Goal: Task Accomplishment & Management: Complete application form

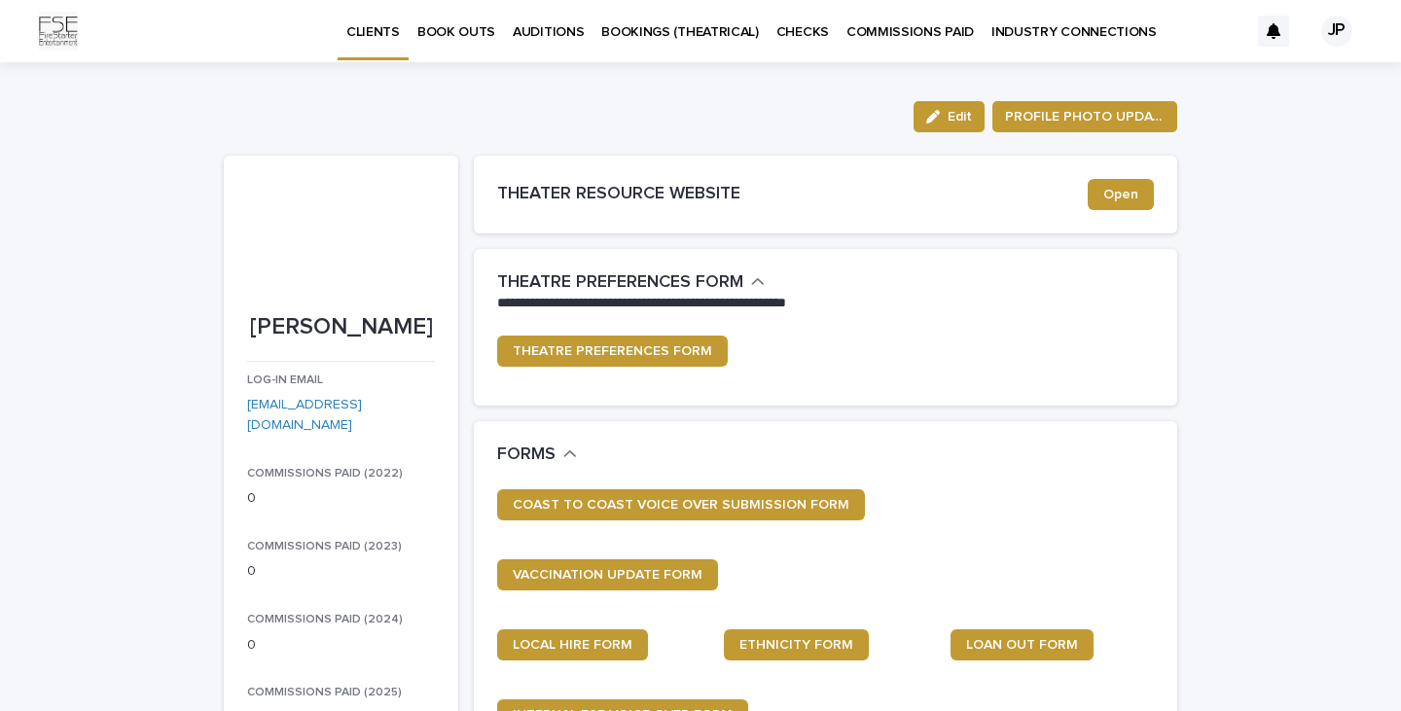
click at [475, 26] on p "BOOK OUTS" at bounding box center [456, 20] width 78 height 41
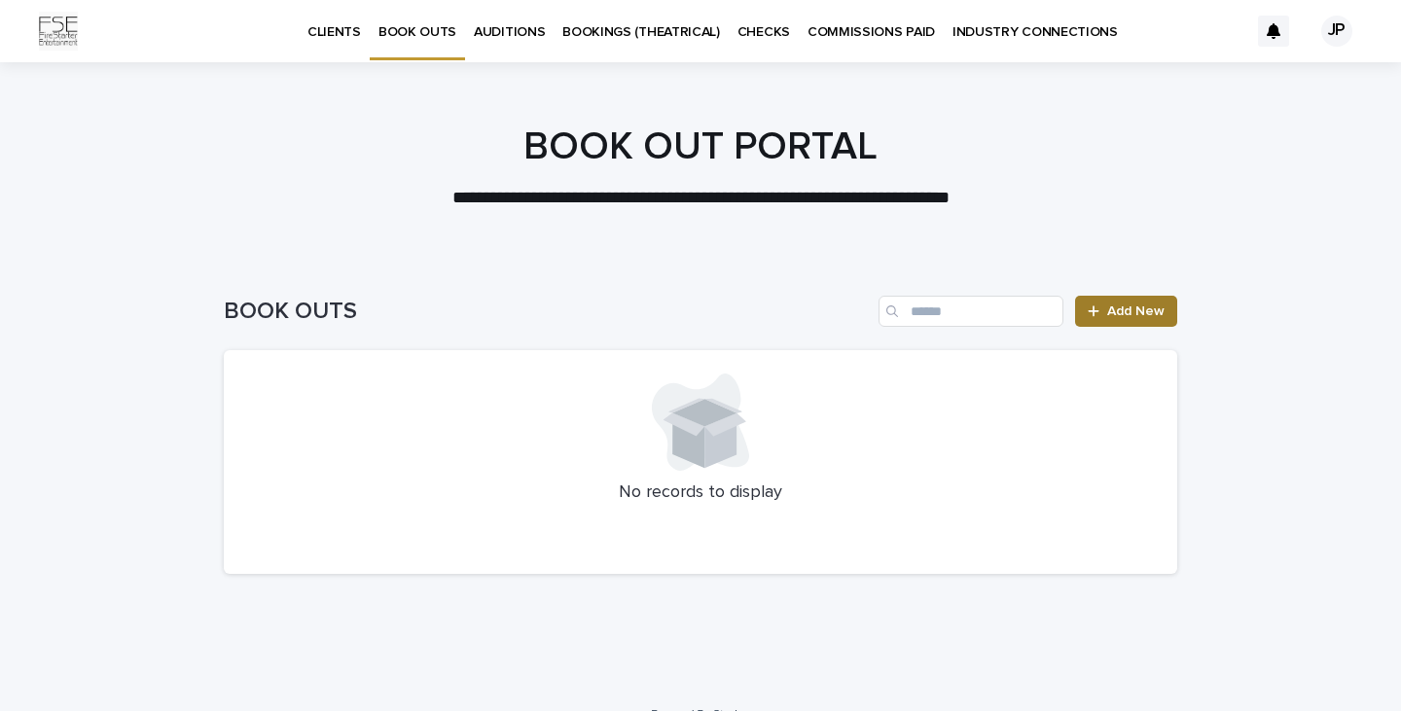
click at [1109, 311] on span "Add New" at bounding box center [1135, 311] width 57 height 14
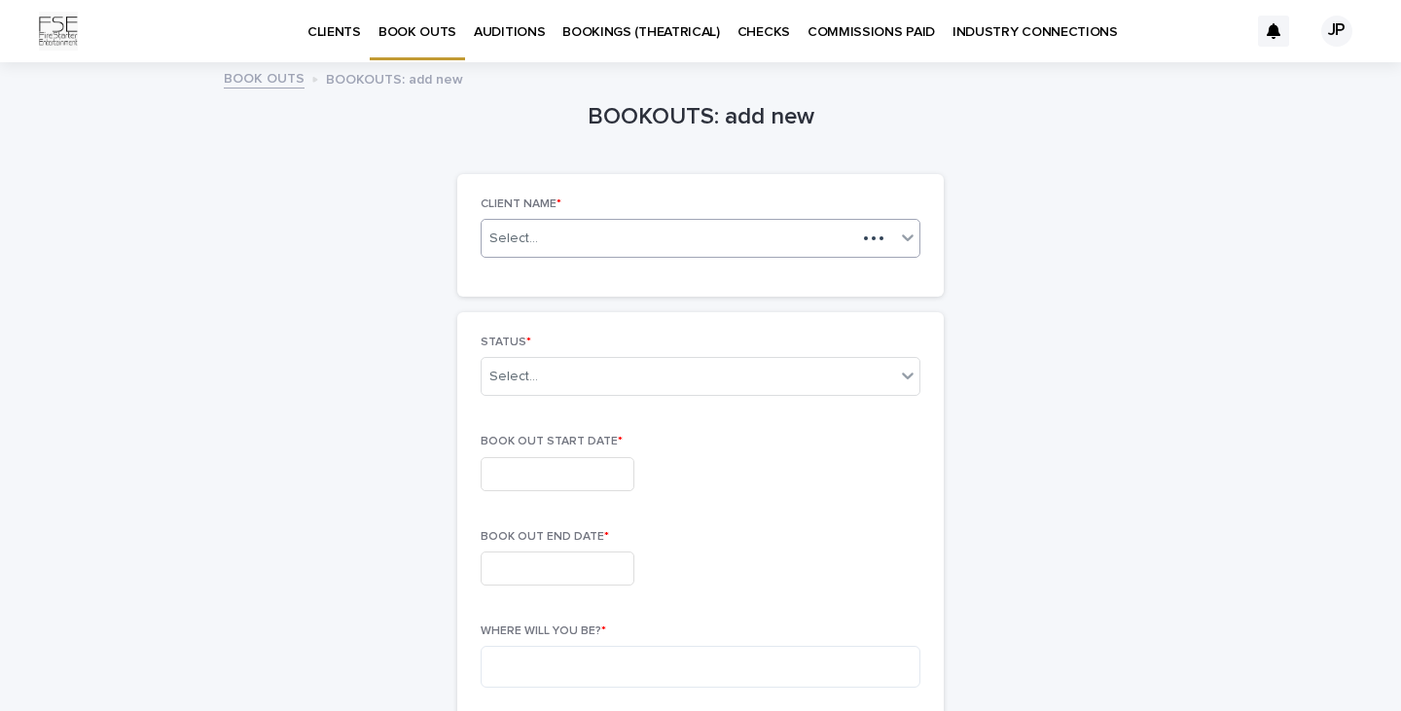
click at [912, 238] on icon at bounding box center [907, 237] width 19 height 19
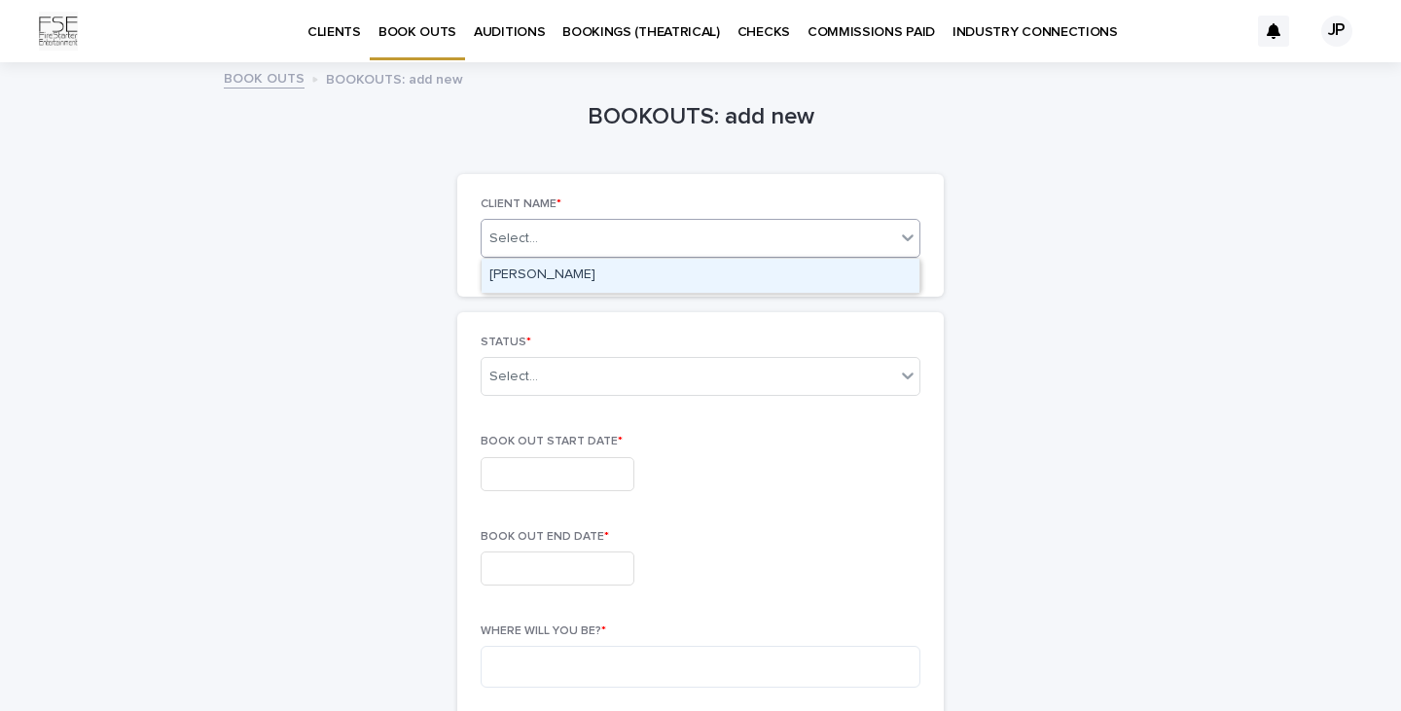
click at [768, 273] on div "[PERSON_NAME]" at bounding box center [700, 276] width 438 height 34
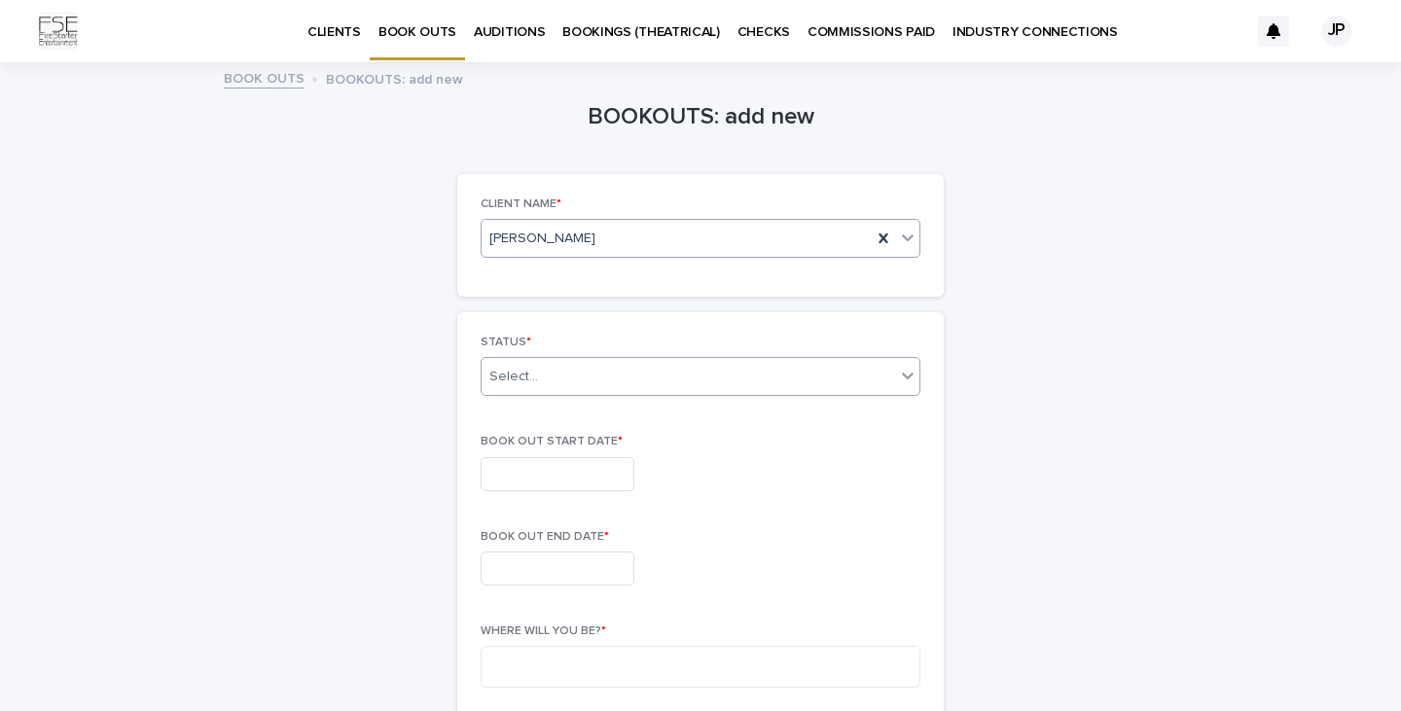
click at [660, 381] on div "Select..." at bounding box center [687, 377] width 413 height 32
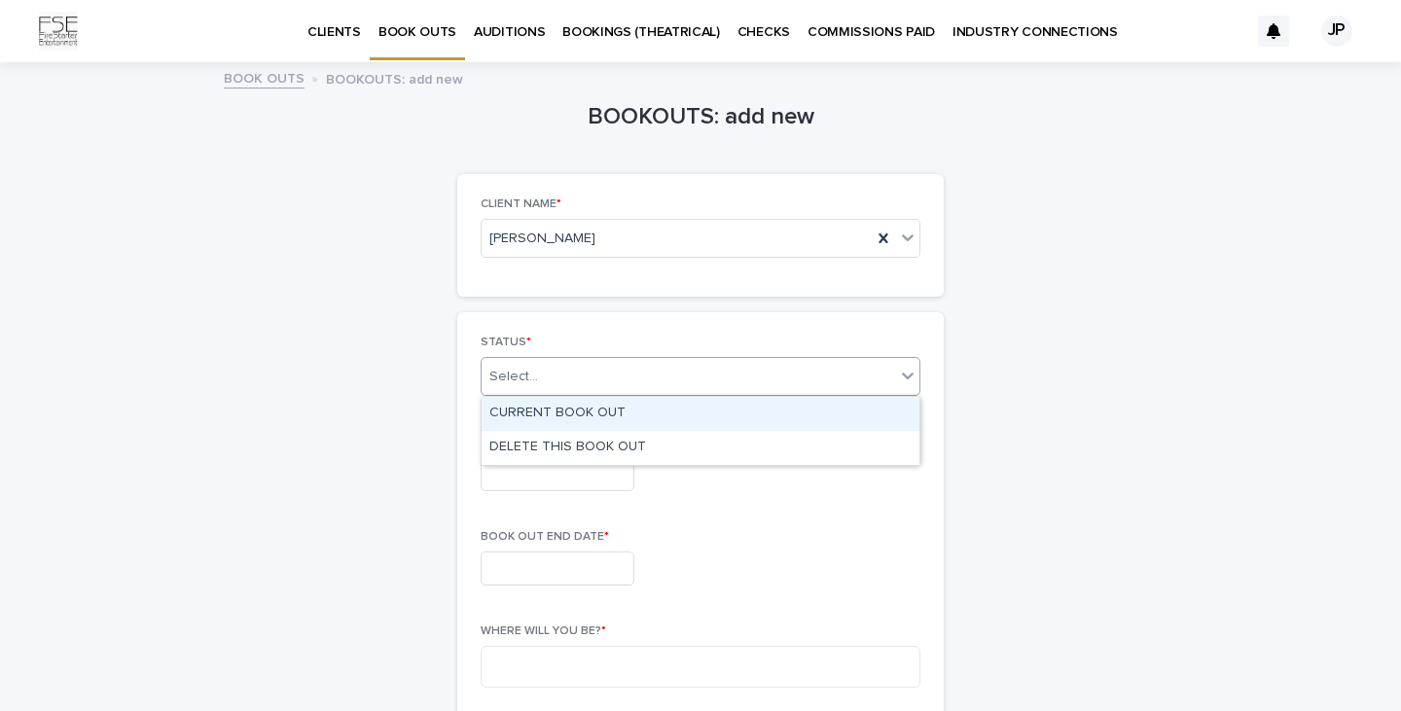
click at [640, 411] on div "CURRENT BOOK OUT" at bounding box center [700, 414] width 438 height 34
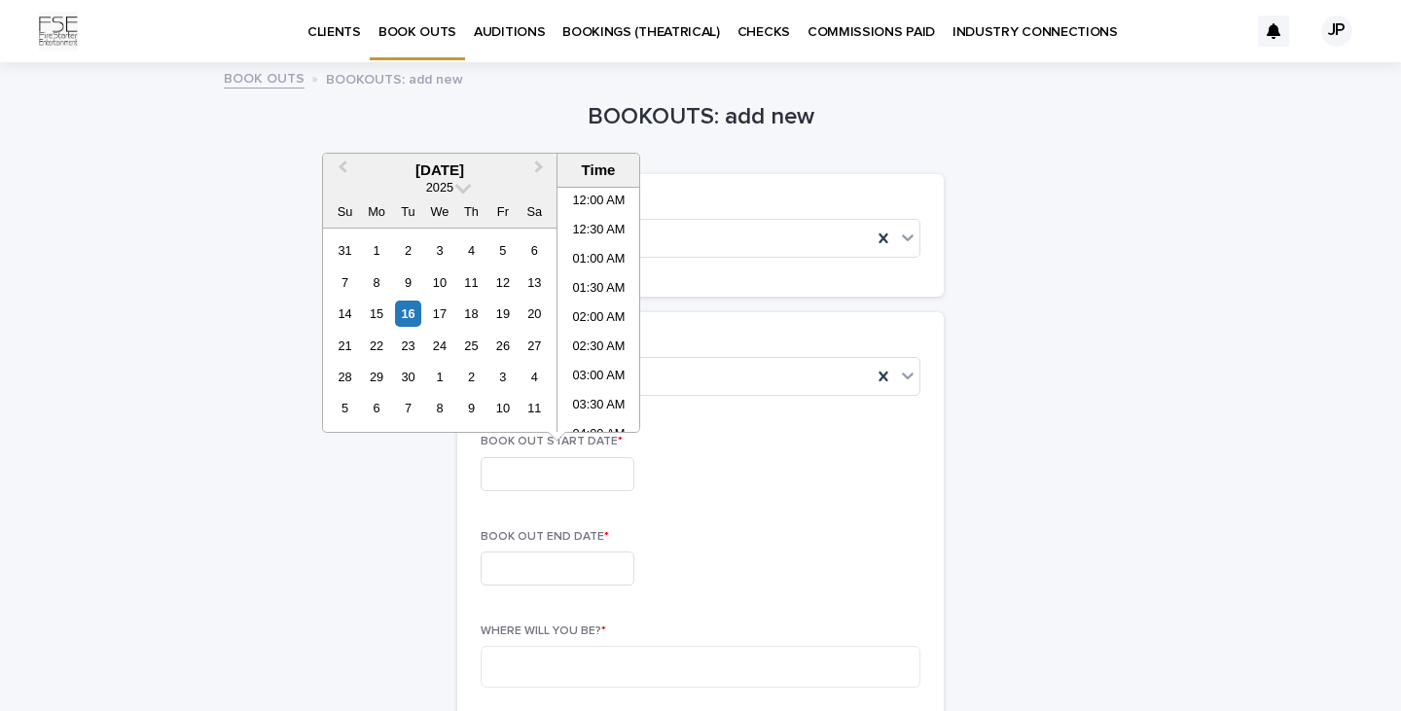
click at [521, 488] on input "text" at bounding box center [558, 474] width 154 height 34
click at [446, 378] on div "1" at bounding box center [439, 377] width 26 height 26
click at [380, 344] on div "20" at bounding box center [376, 346] width 26 height 26
click at [515, 547] on div "BOOK OUT END DATE *" at bounding box center [701, 565] width 440 height 71
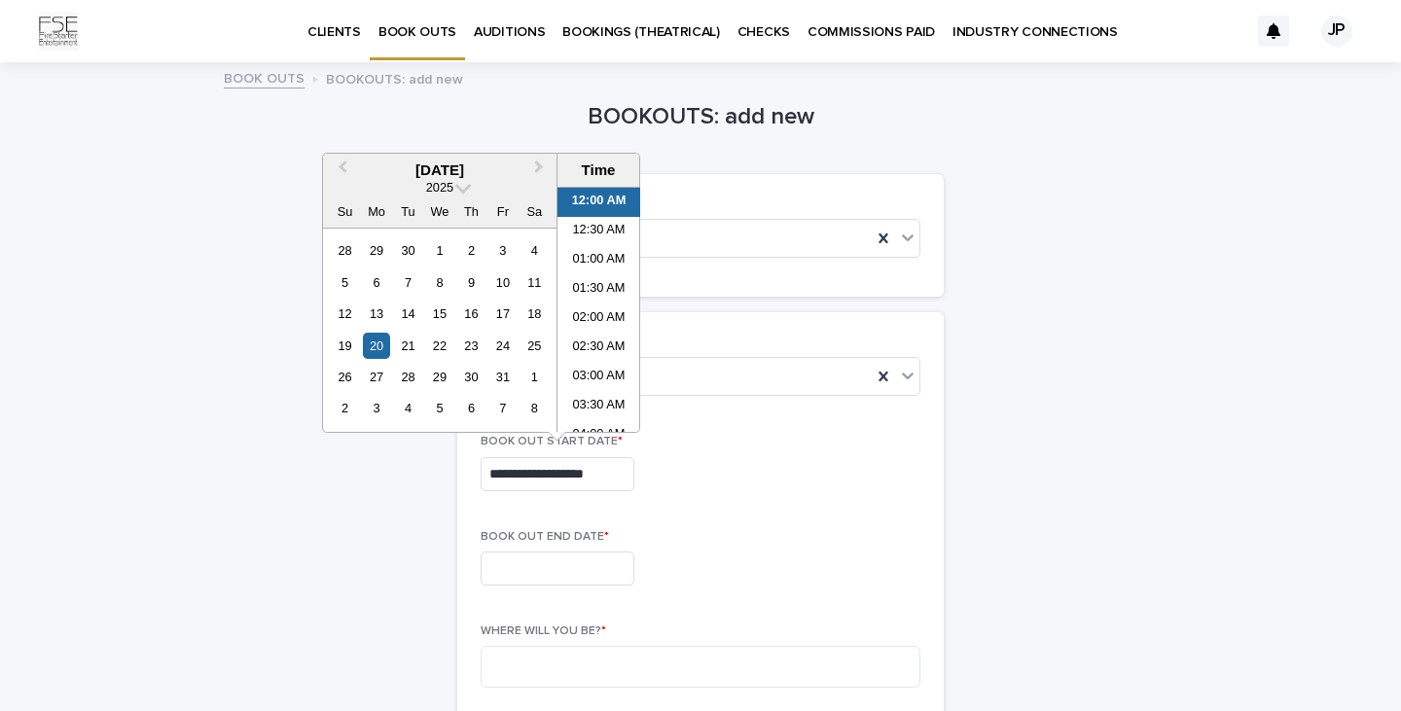
click at [552, 457] on input "**********" at bounding box center [558, 474] width 154 height 34
click at [447, 245] on div "1" at bounding box center [439, 250] width 26 height 26
type input "**********"
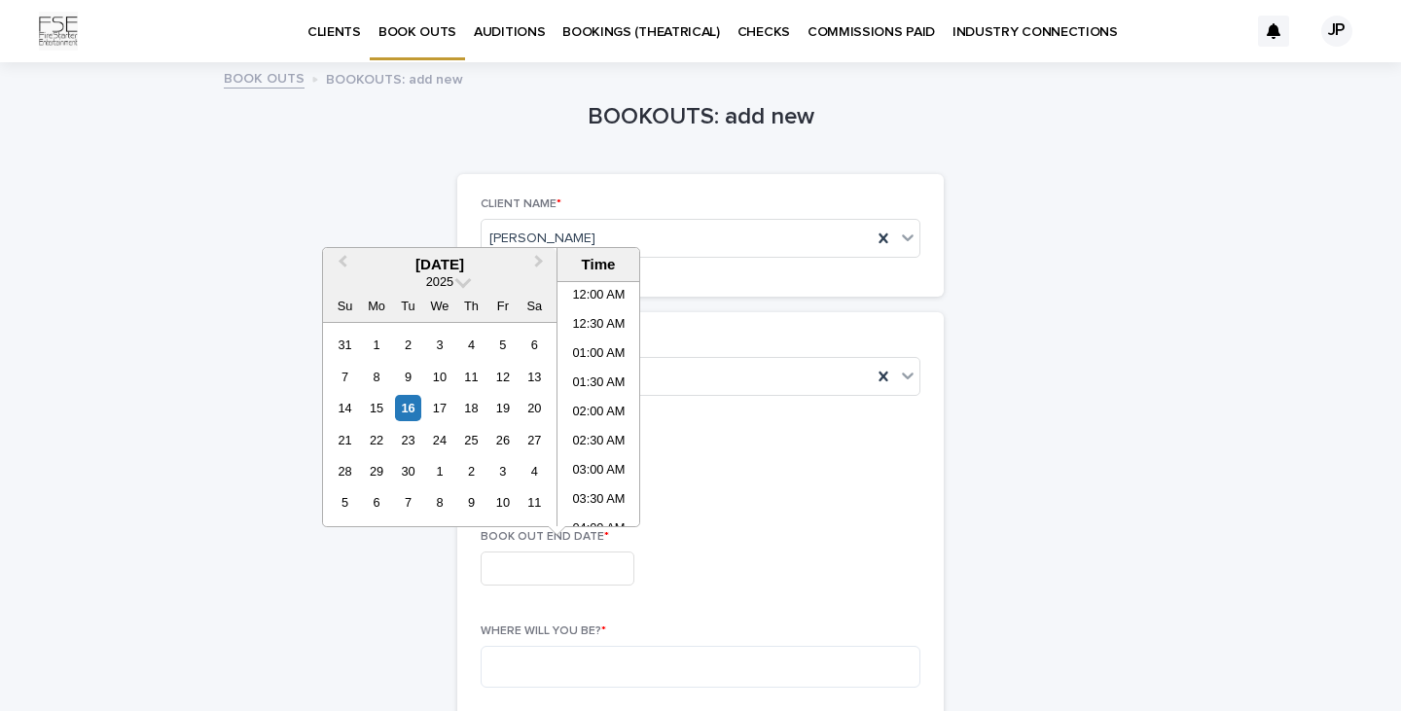
click at [523, 571] on input "text" at bounding box center [558, 569] width 154 height 34
click at [531, 408] on div "20" at bounding box center [534, 408] width 26 height 26
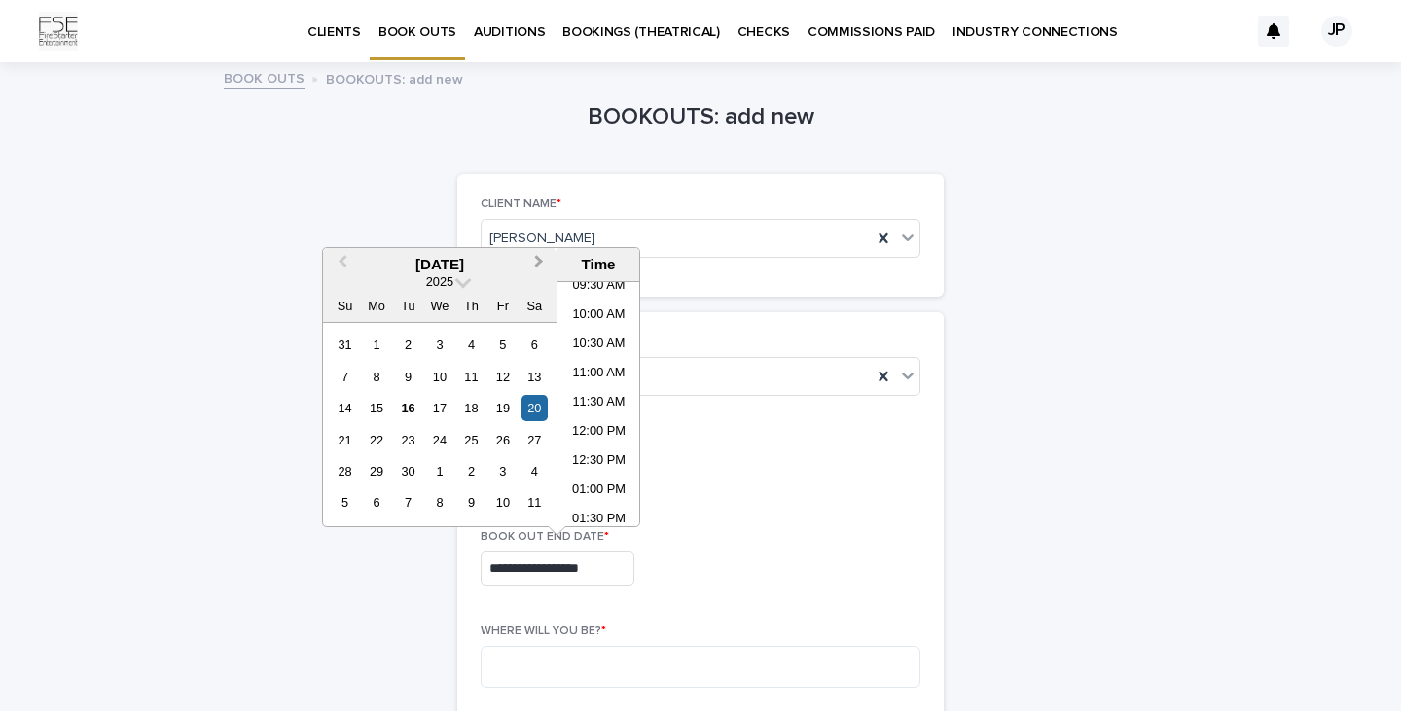
click at [539, 257] on span "Next Month" at bounding box center [539, 264] width 0 height 26
click at [378, 439] on div "20" at bounding box center [376, 440] width 26 height 26
type input "**********"
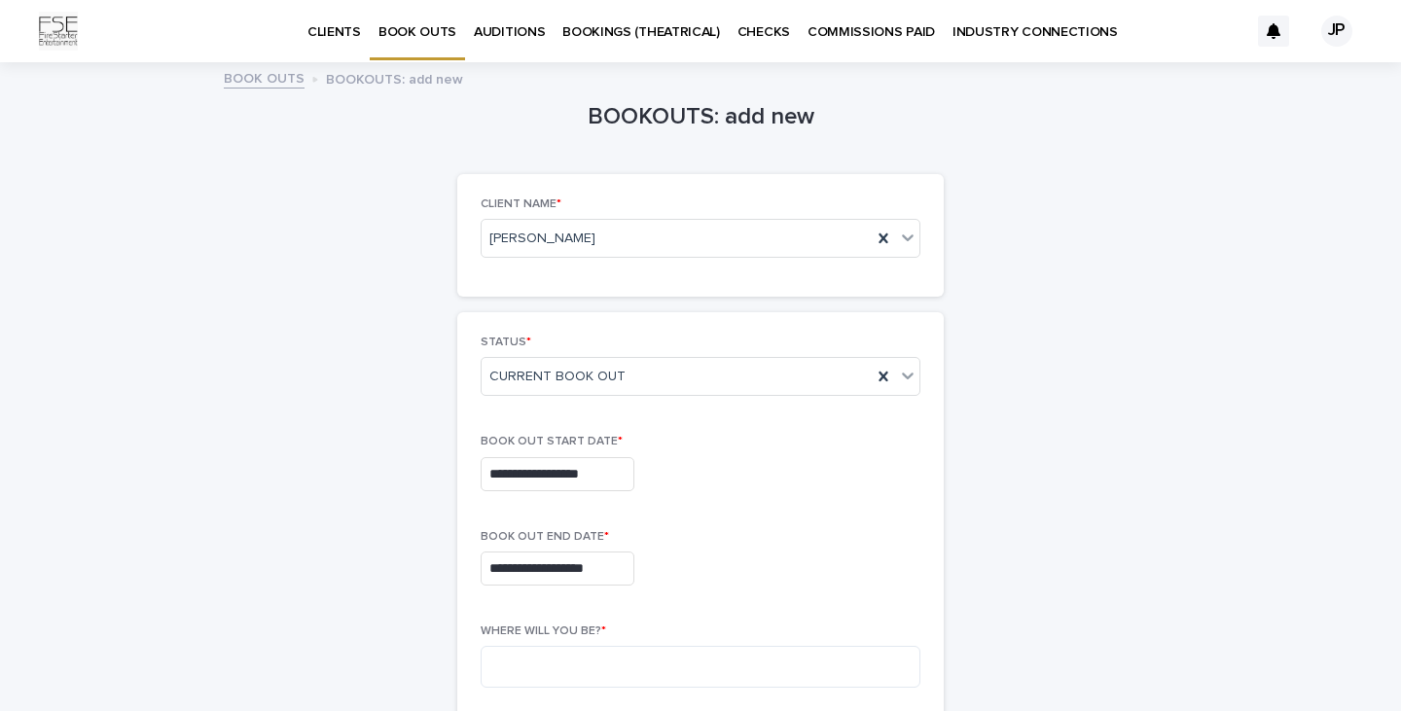
scroll to position [130, 0]
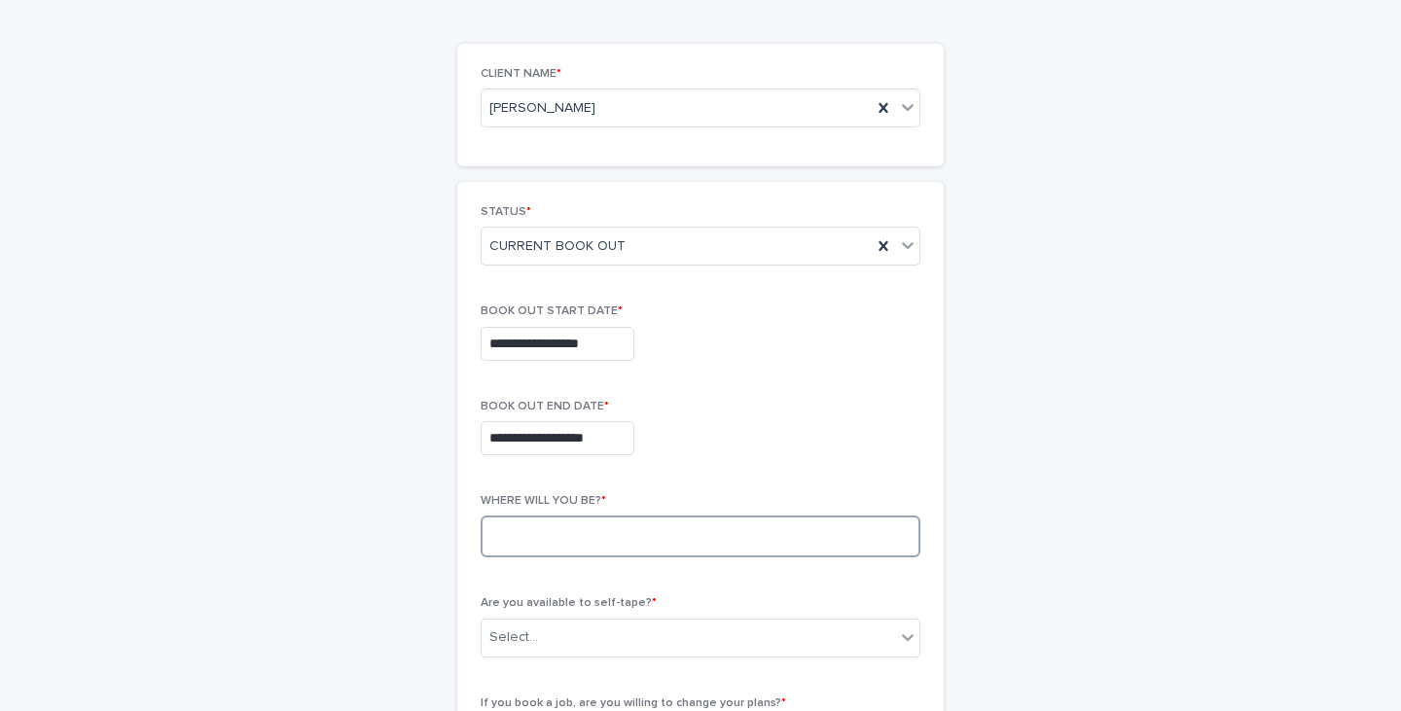
click at [489, 547] on textarea at bounding box center [701, 537] width 440 height 42
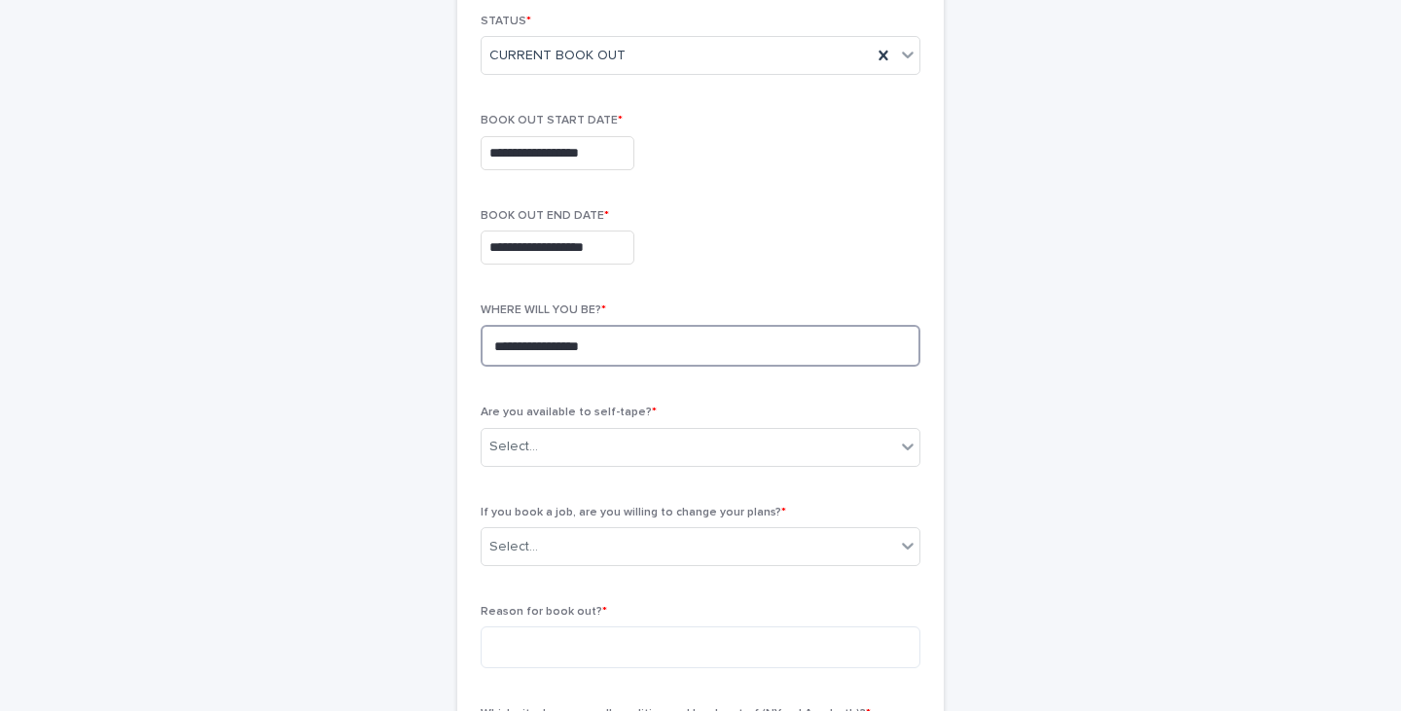
scroll to position [348, 0]
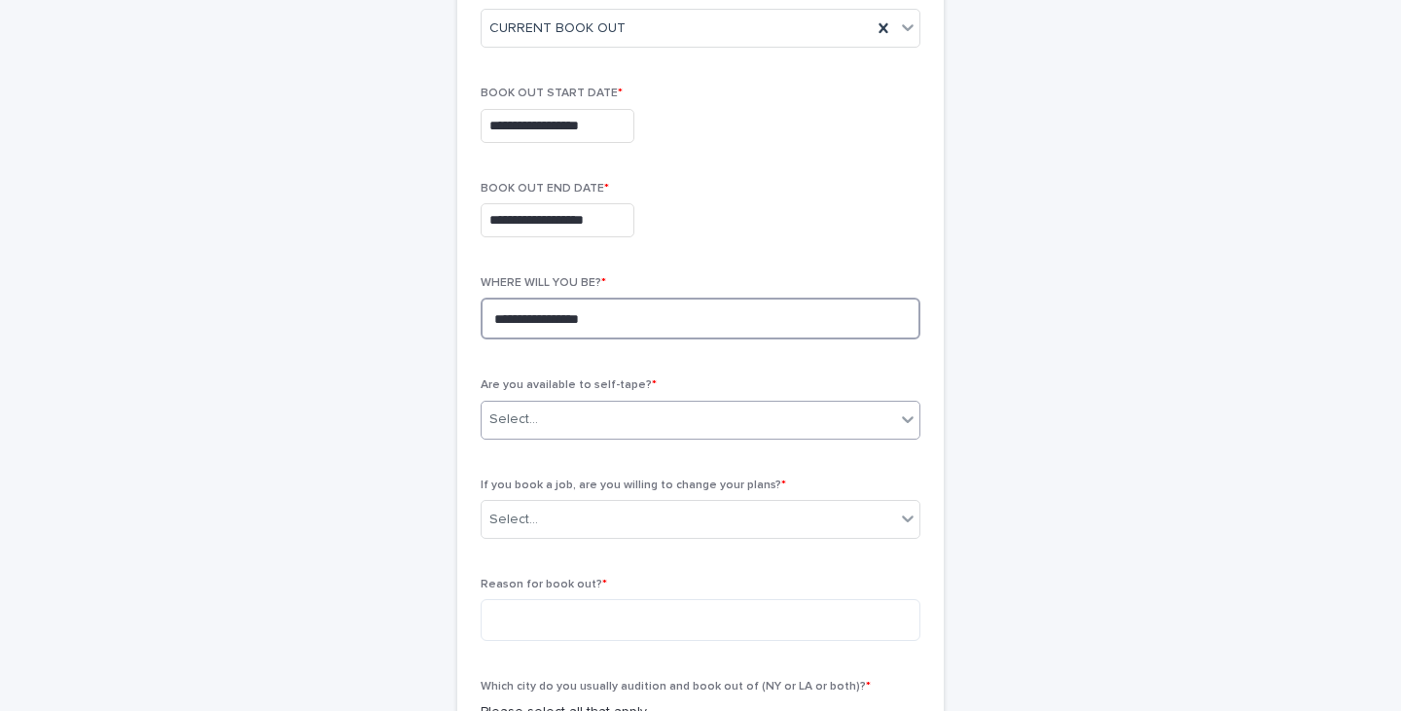
type textarea "**********"
click at [581, 420] on div "Select..." at bounding box center [687, 420] width 413 height 32
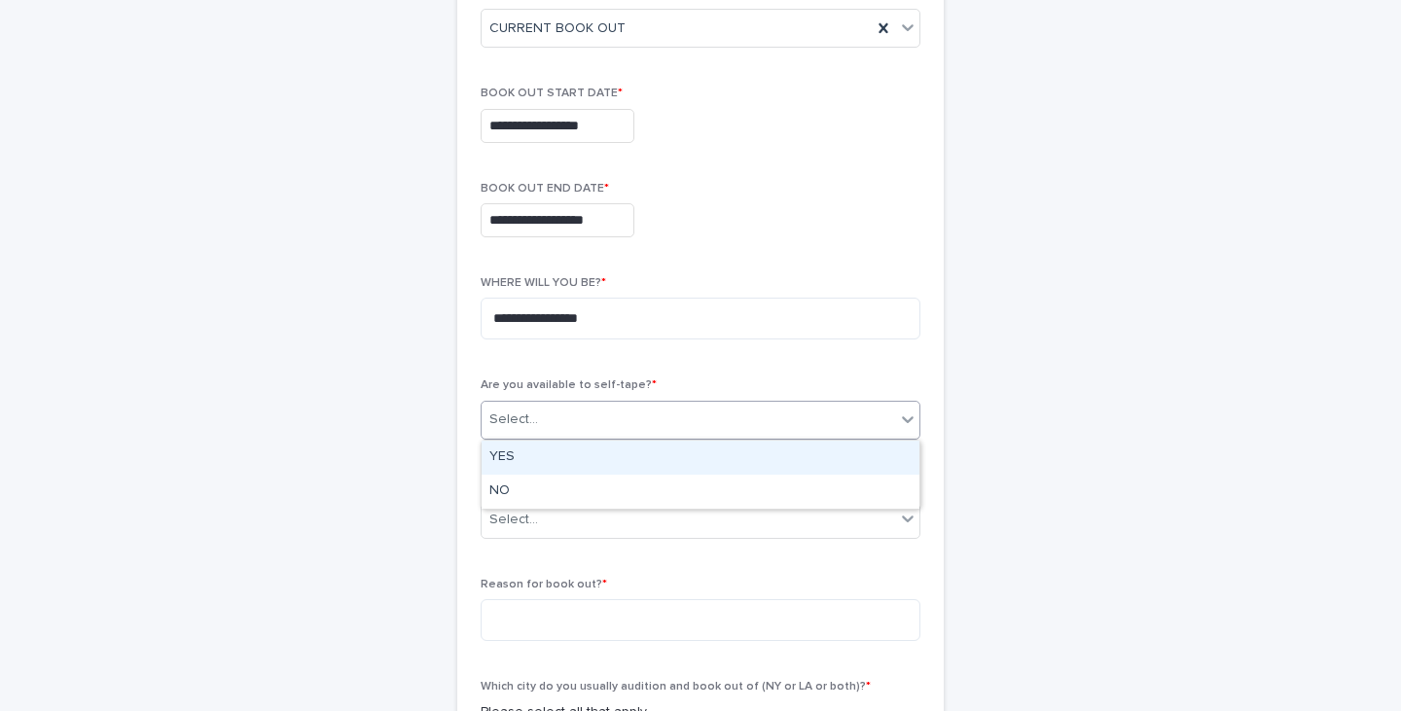
click at [562, 443] on div "YES" at bounding box center [700, 458] width 438 height 34
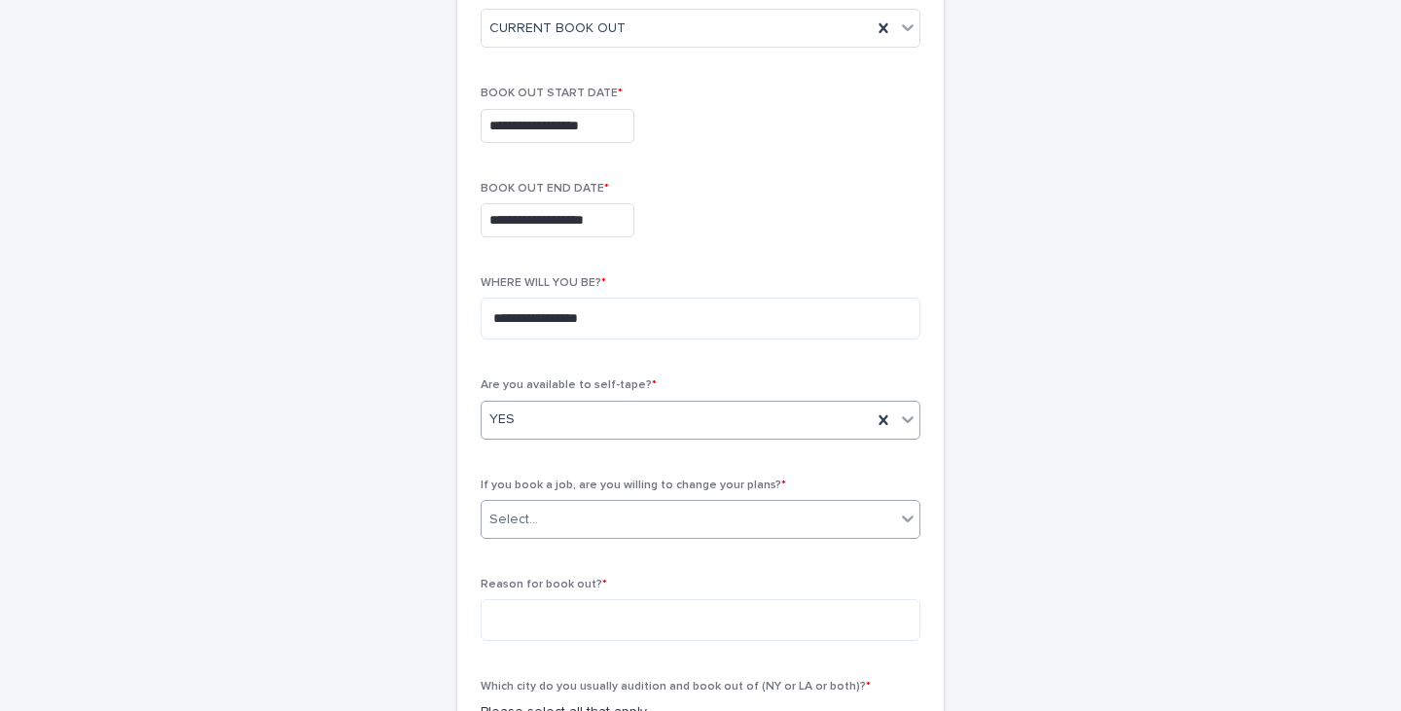
click at [562, 517] on div "Select..." at bounding box center [687, 520] width 413 height 32
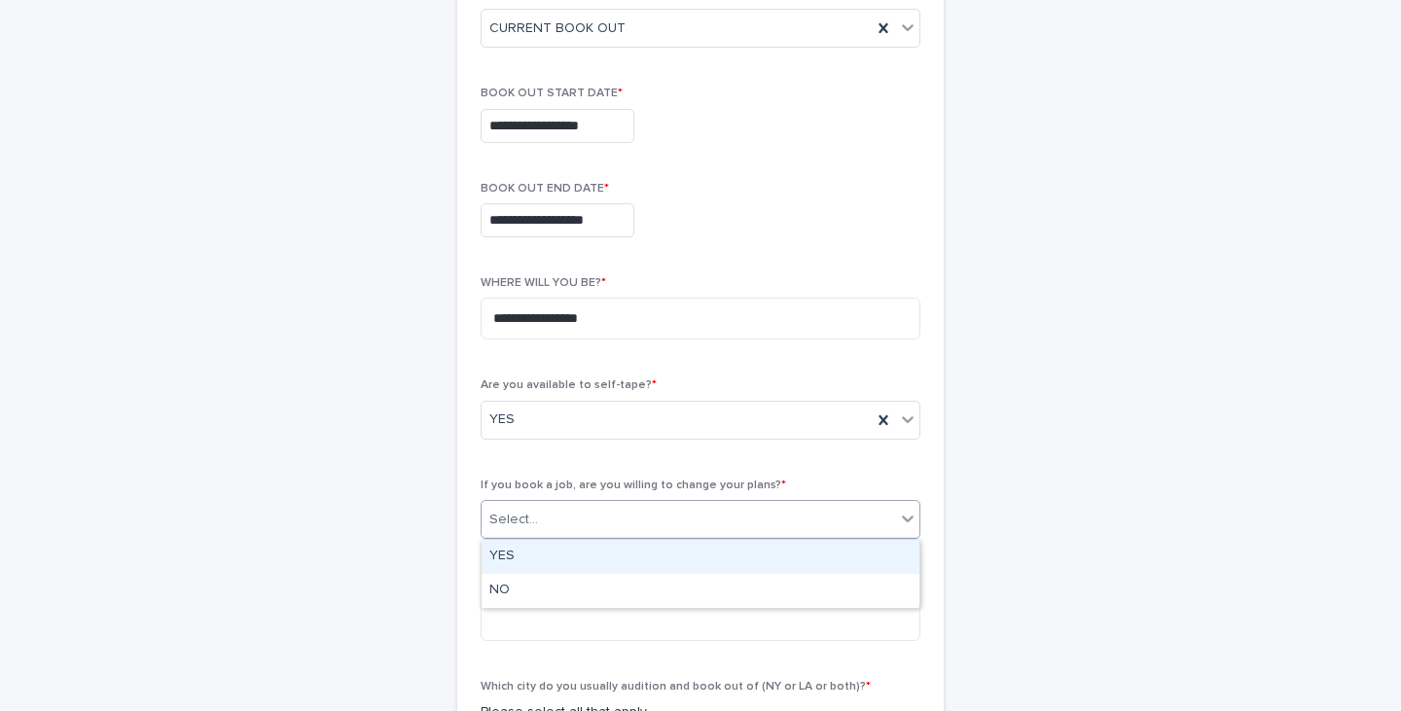
click at [554, 558] on div "YES" at bounding box center [700, 557] width 438 height 34
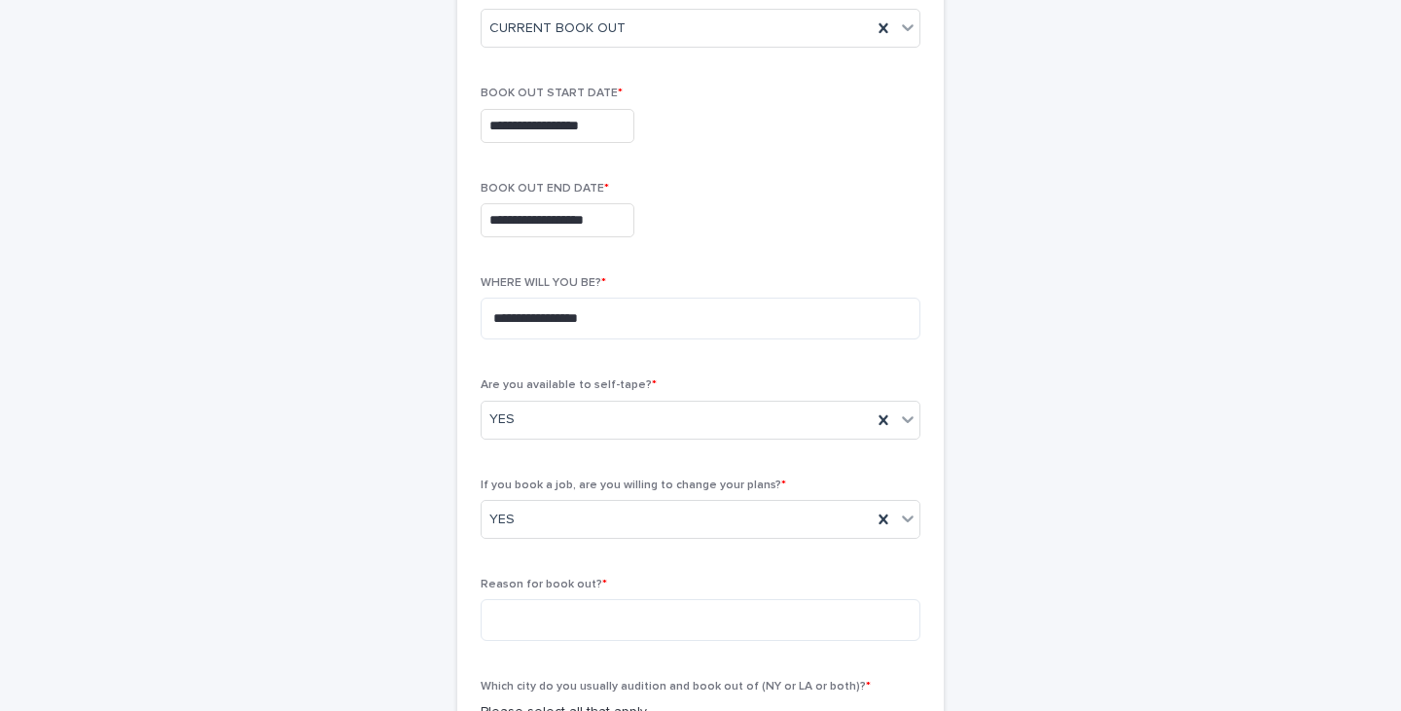
click at [408, 452] on div "**********" at bounding box center [700, 414] width 953 height 1397
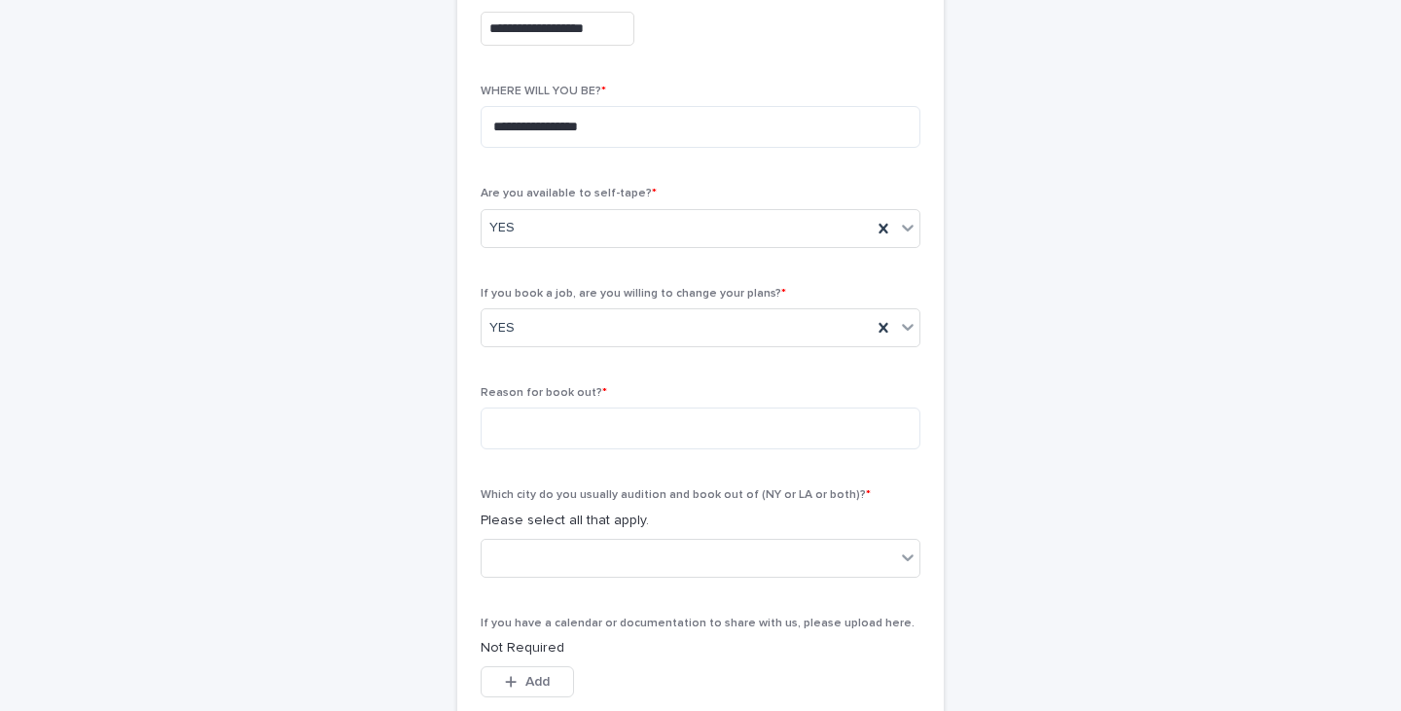
scroll to position [561, 0]
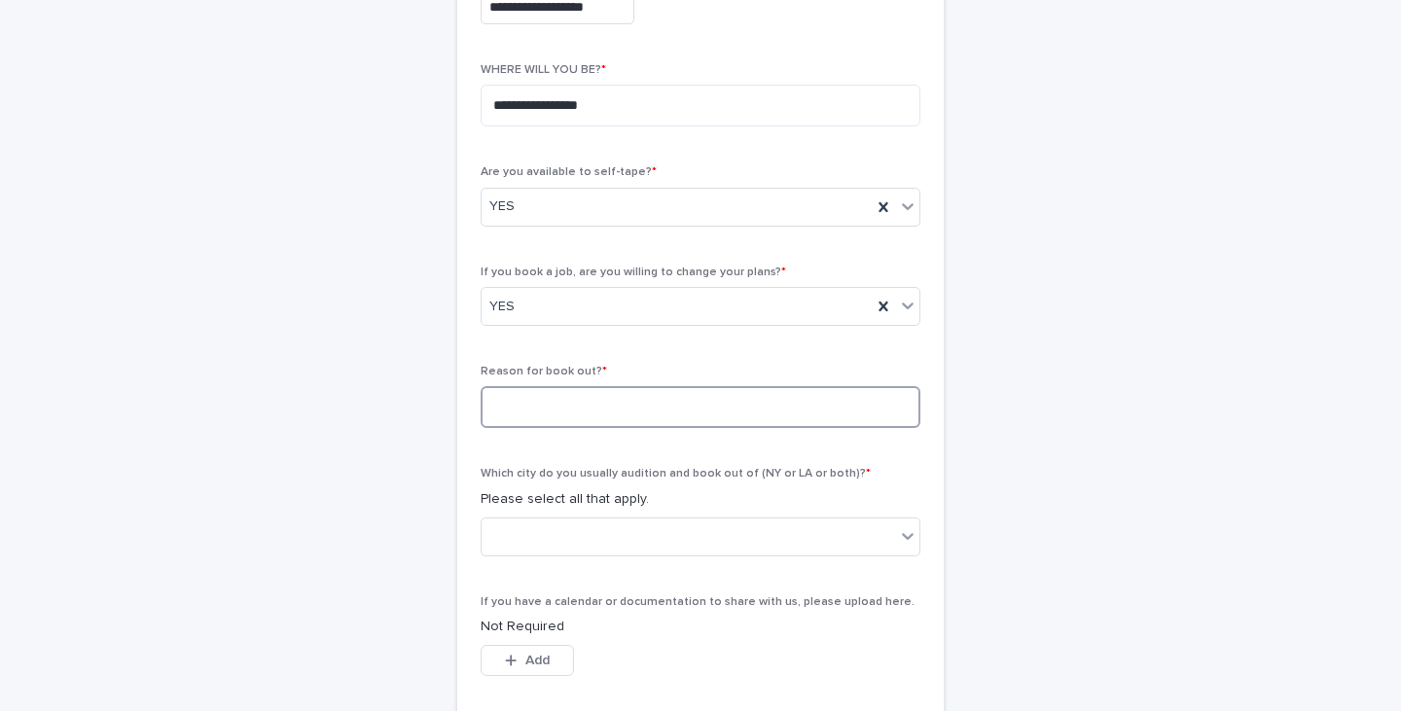
click at [517, 415] on textarea at bounding box center [701, 407] width 440 height 42
type textarea "**********"
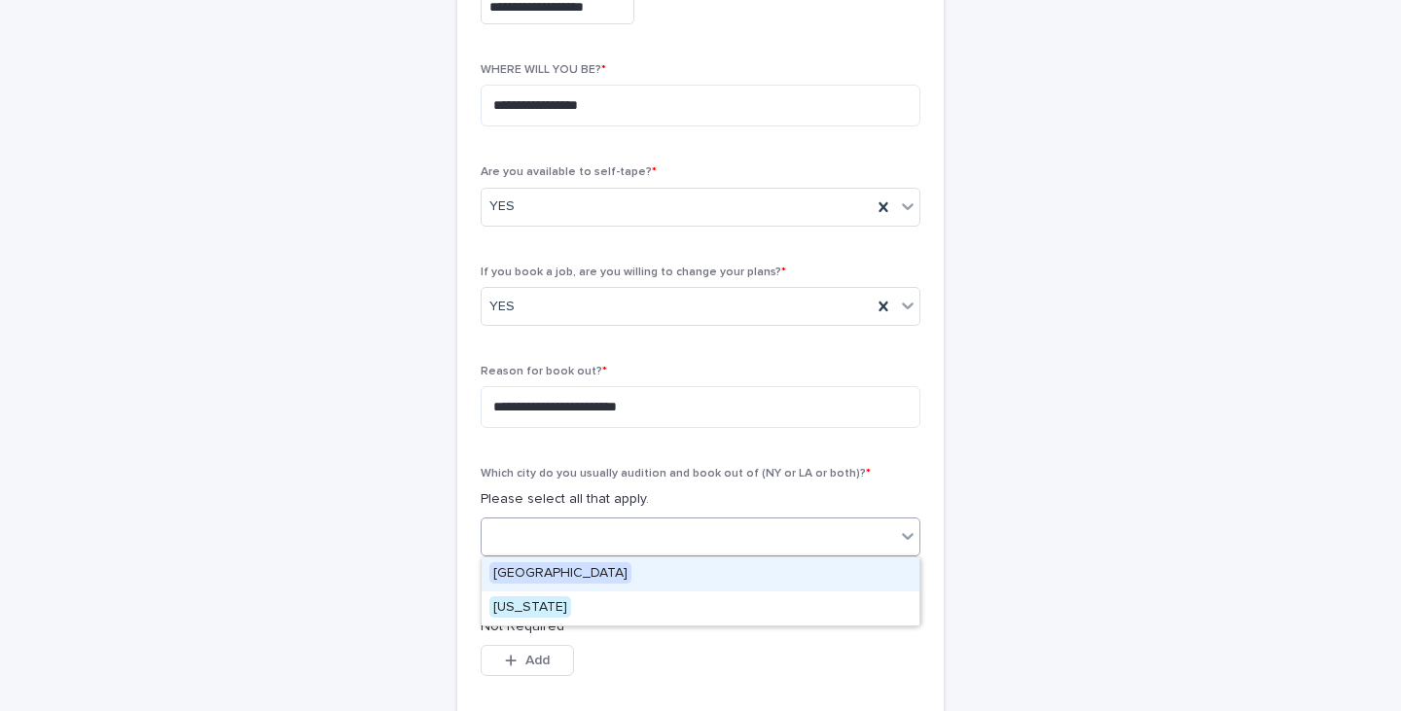
click at [537, 537] on div at bounding box center [687, 536] width 413 height 32
click at [535, 576] on span "[GEOGRAPHIC_DATA]" at bounding box center [560, 572] width 142 height 21
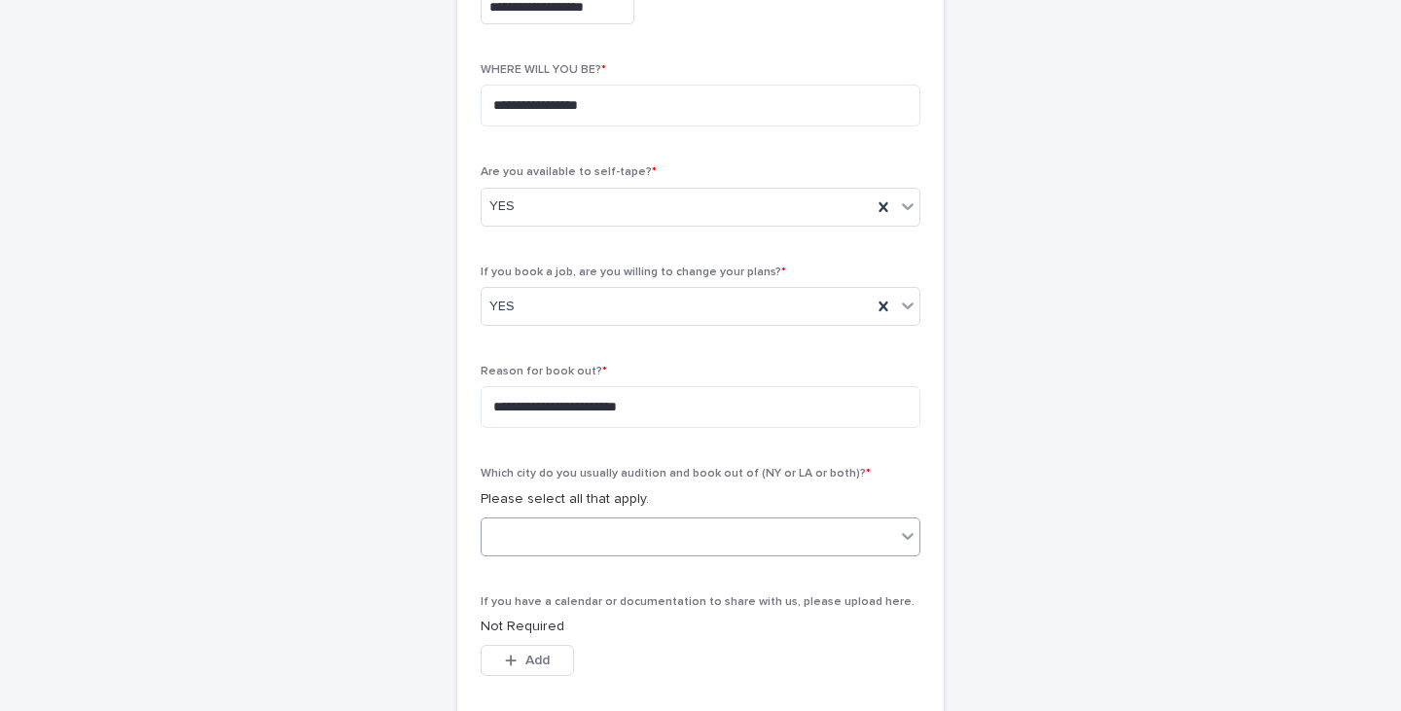
click at [449, 506] on div "**********" at bounding box center [700, 201] width 953 height 1397
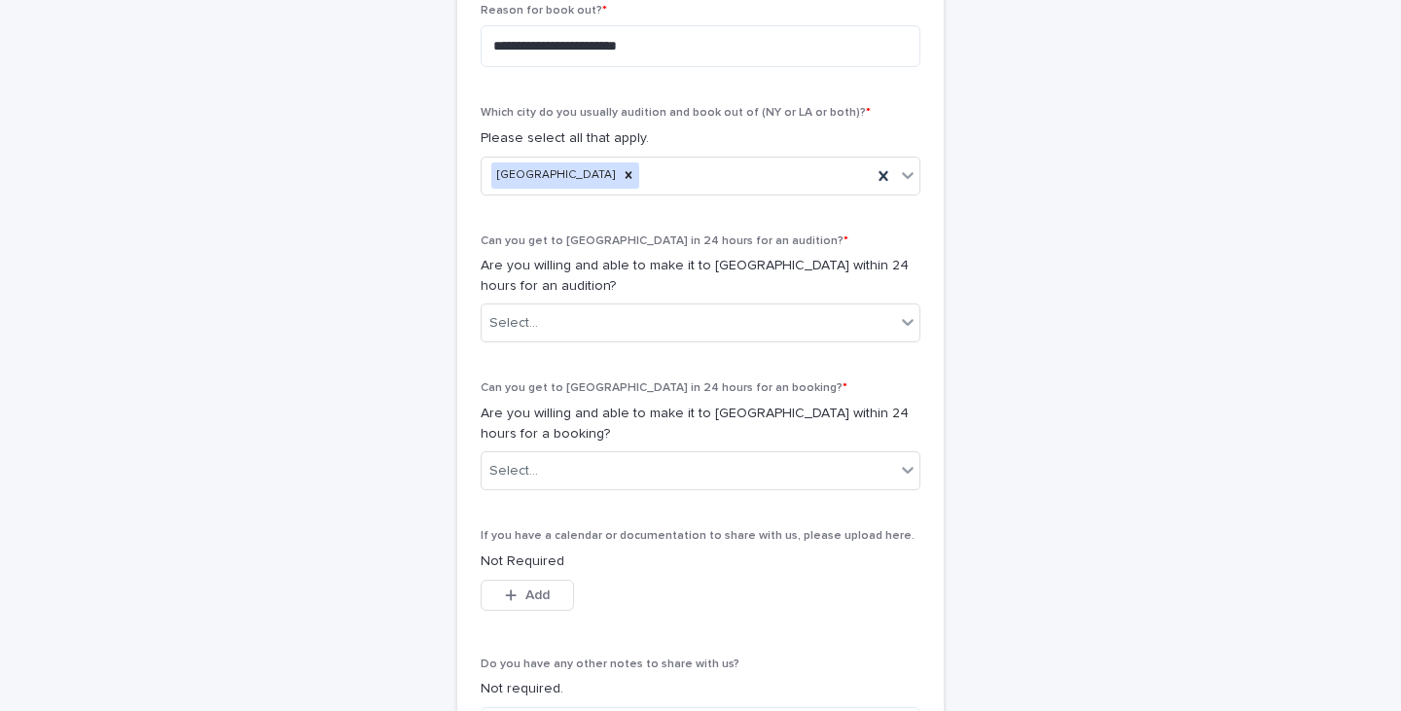
scroll to position [928, 0]
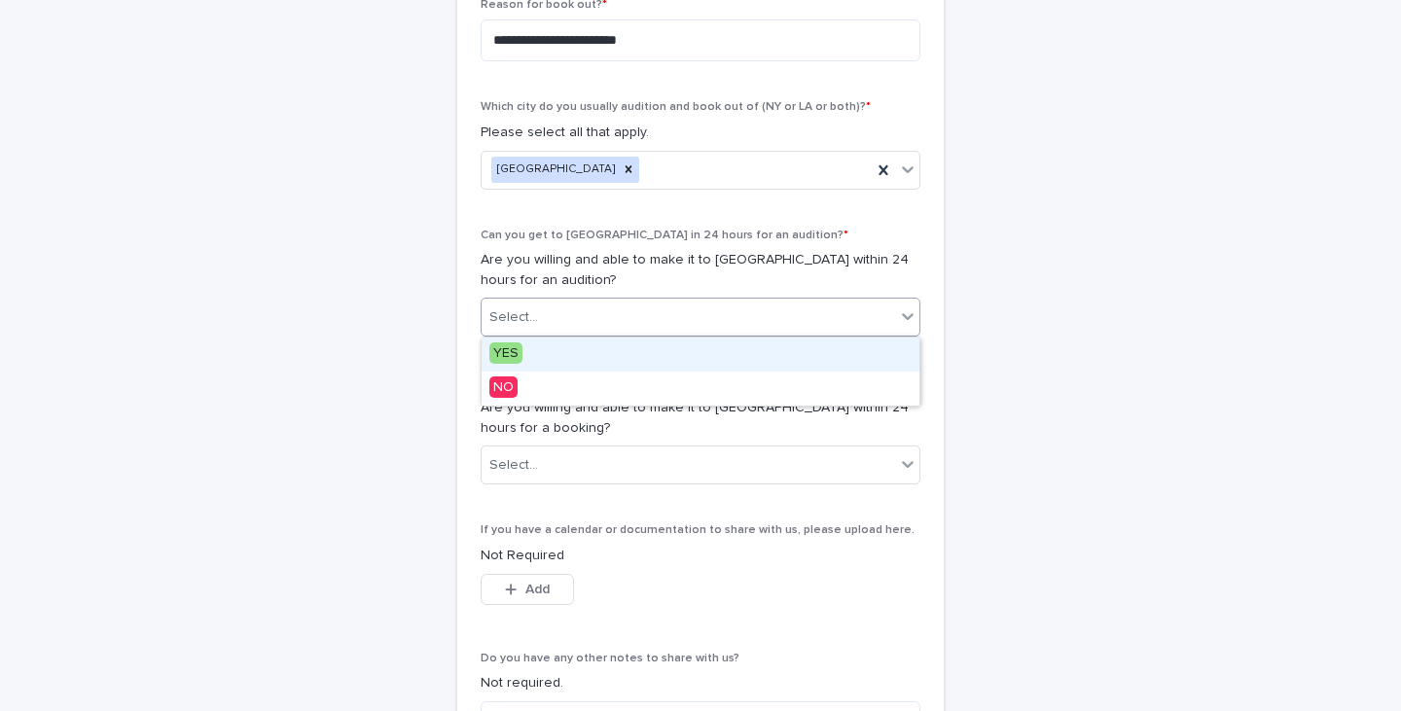
click at [553, 324] on div "Select..." at bounding box center [687, 318] width 413 height 32
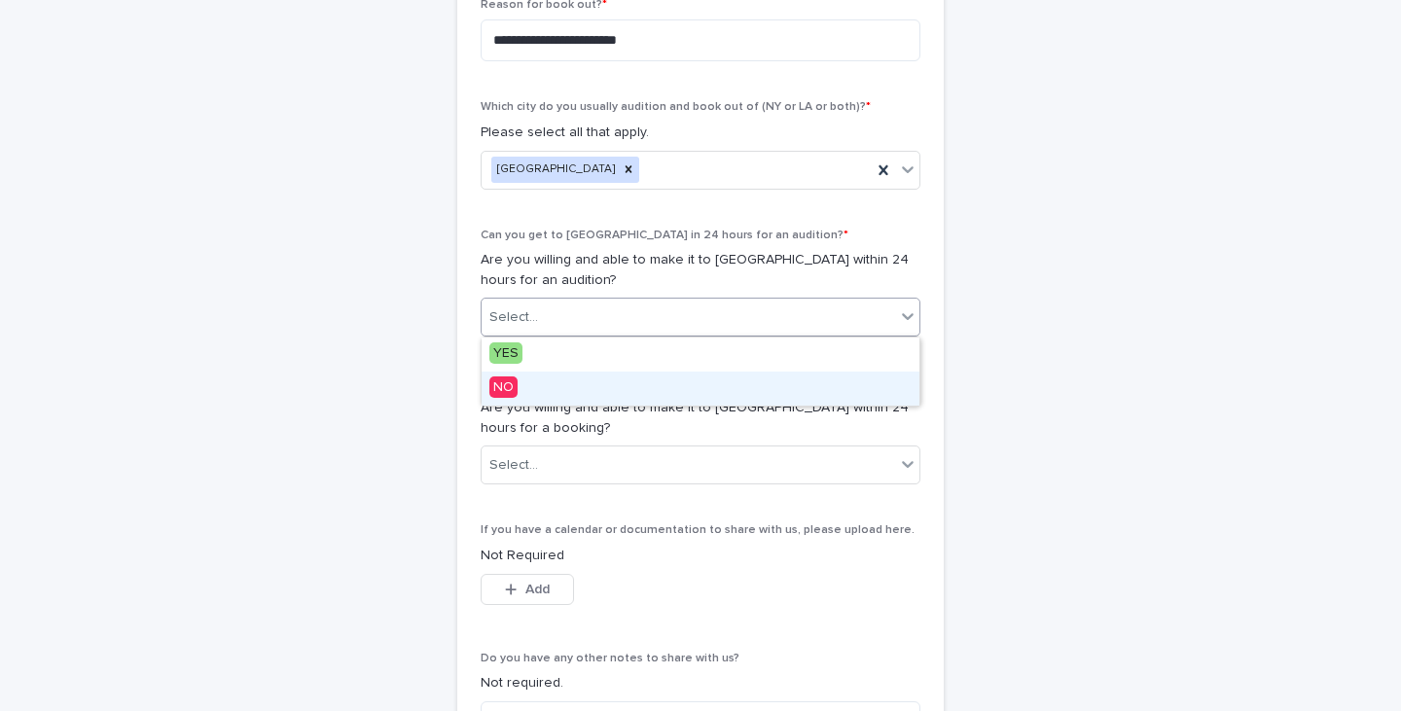
click at [526, 392] on div "NO" at bounding box center [700, 389] width 438 height 34
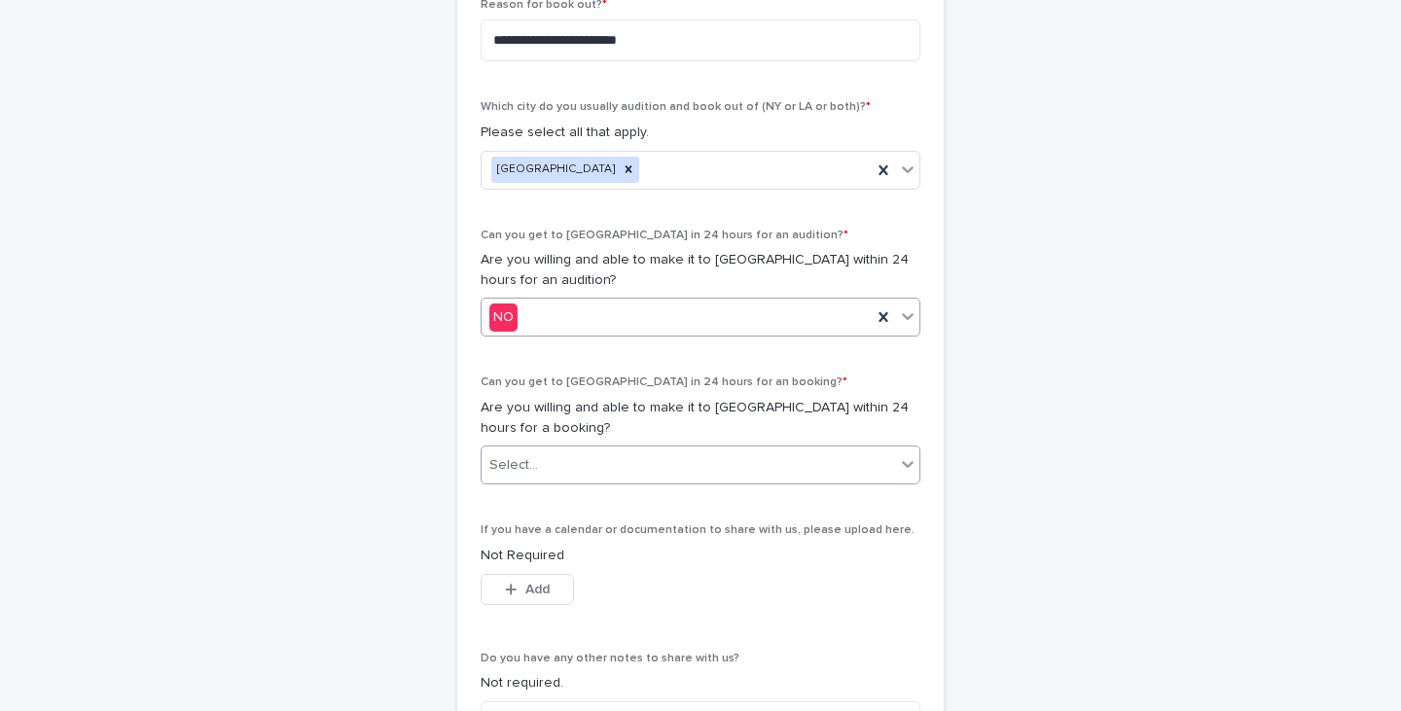
click at [540, 462] on input "text" at bounding box center [541, 465] width 2 height 17
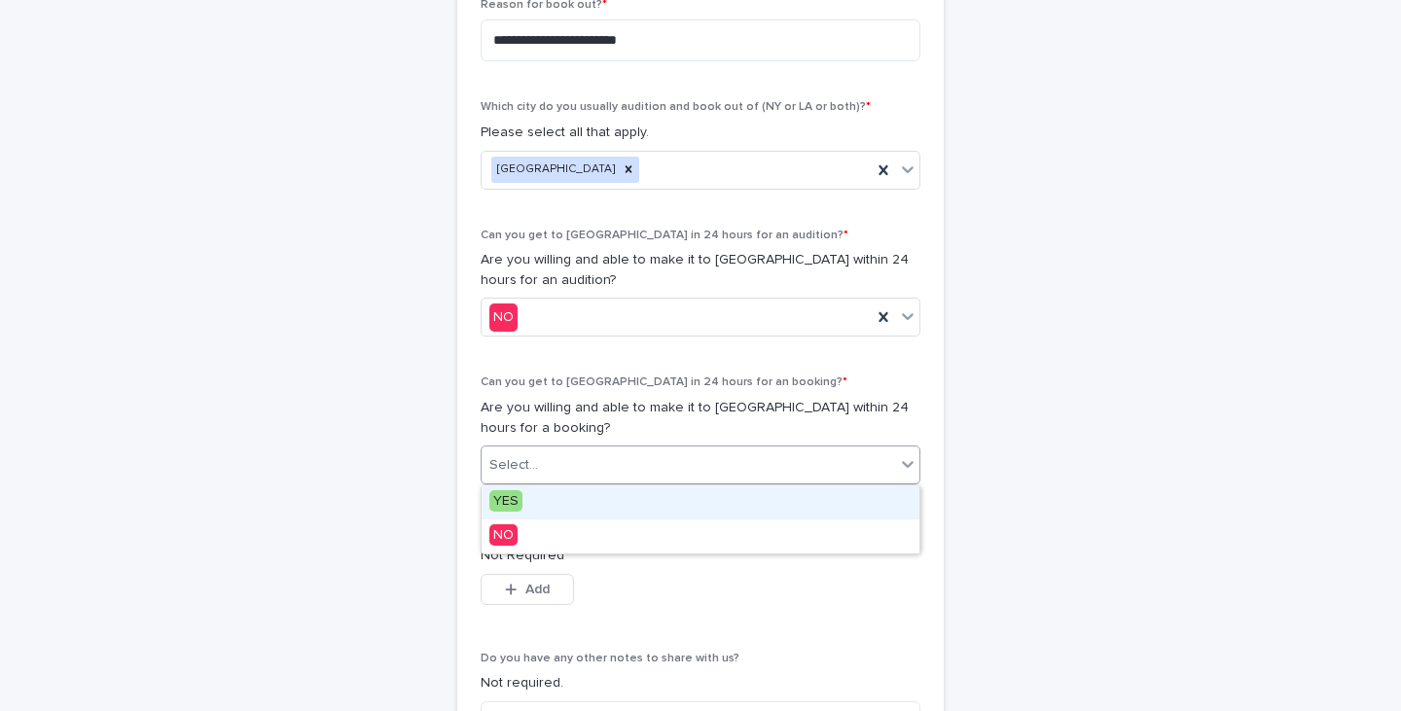
click at [526, 498] on div "YES" at bounding box center [700, 502] width 438 height 34
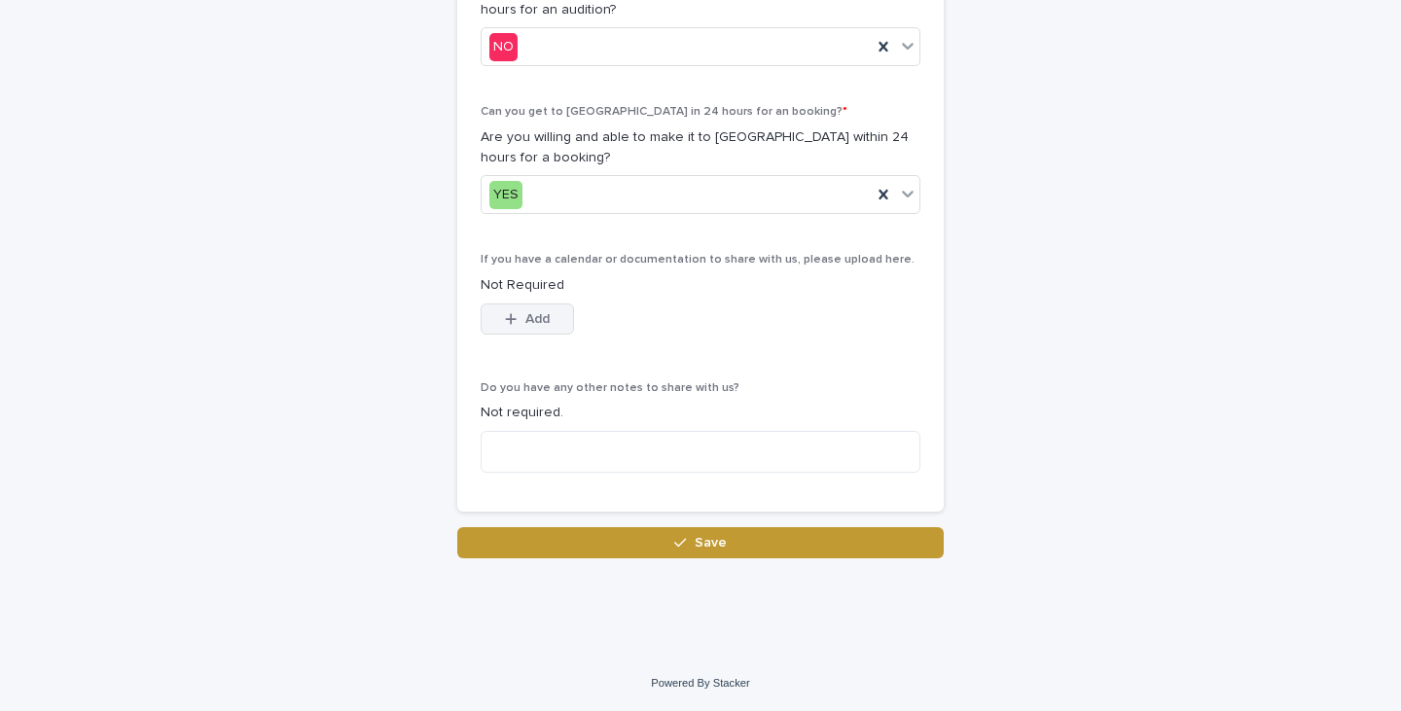
click at [522, 311] on button "Add" at bounding box center [527, 318] width 93 height 31
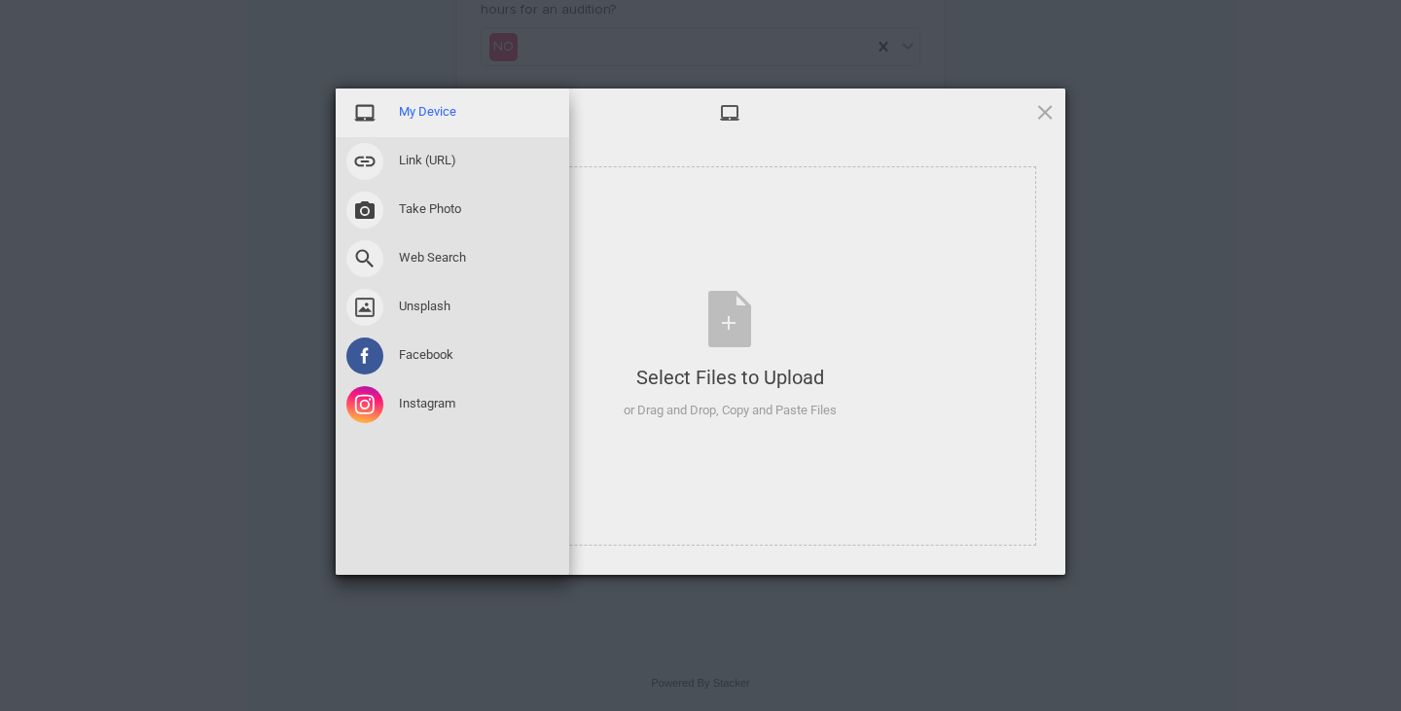
click at [432, 109] on span "My Device" at bounding box center [427, 112] width 57 height 18
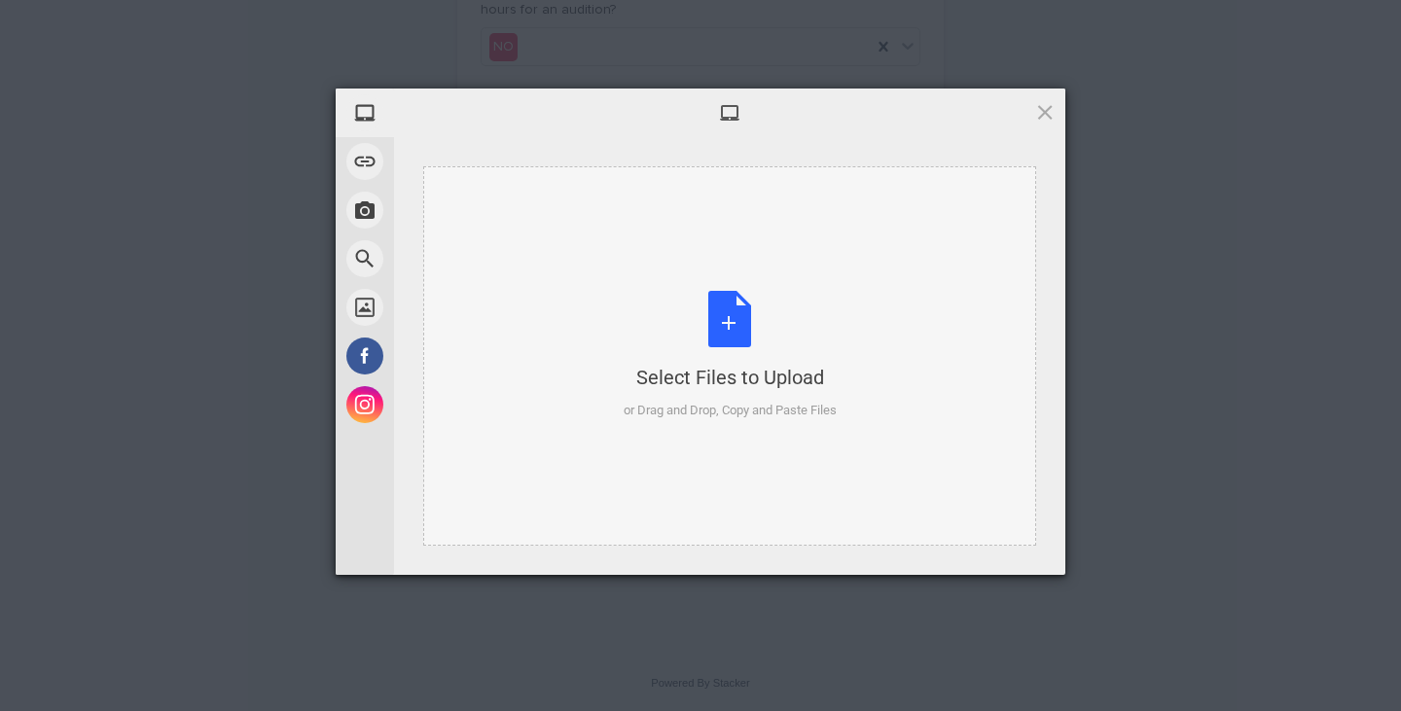
click at [749, 302] on div "Select Files to Upload or Drag and Drop, Copy and Paste Files" at bounding box center [729, 355] width 213 height 129
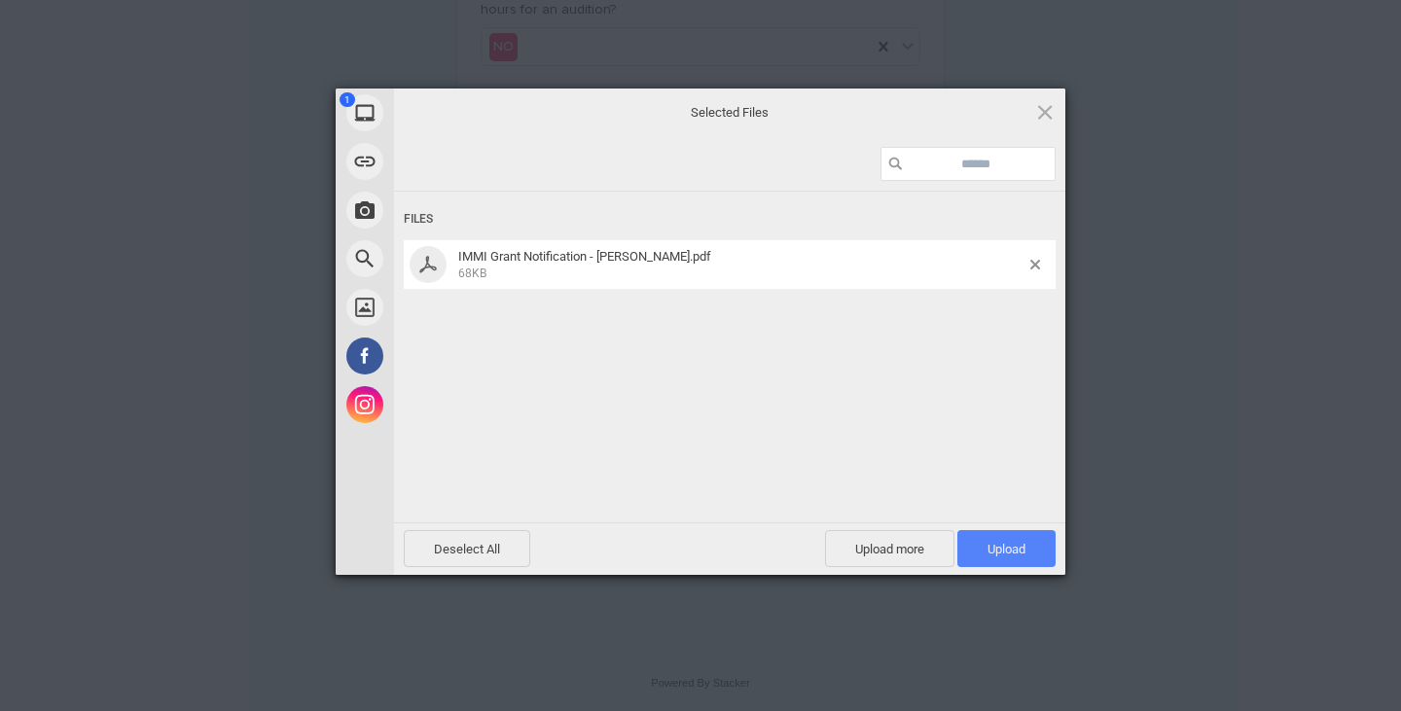
click at [1032, 550] on span "Upload 1" at bounding box center [1006, 548] width 98 height 37
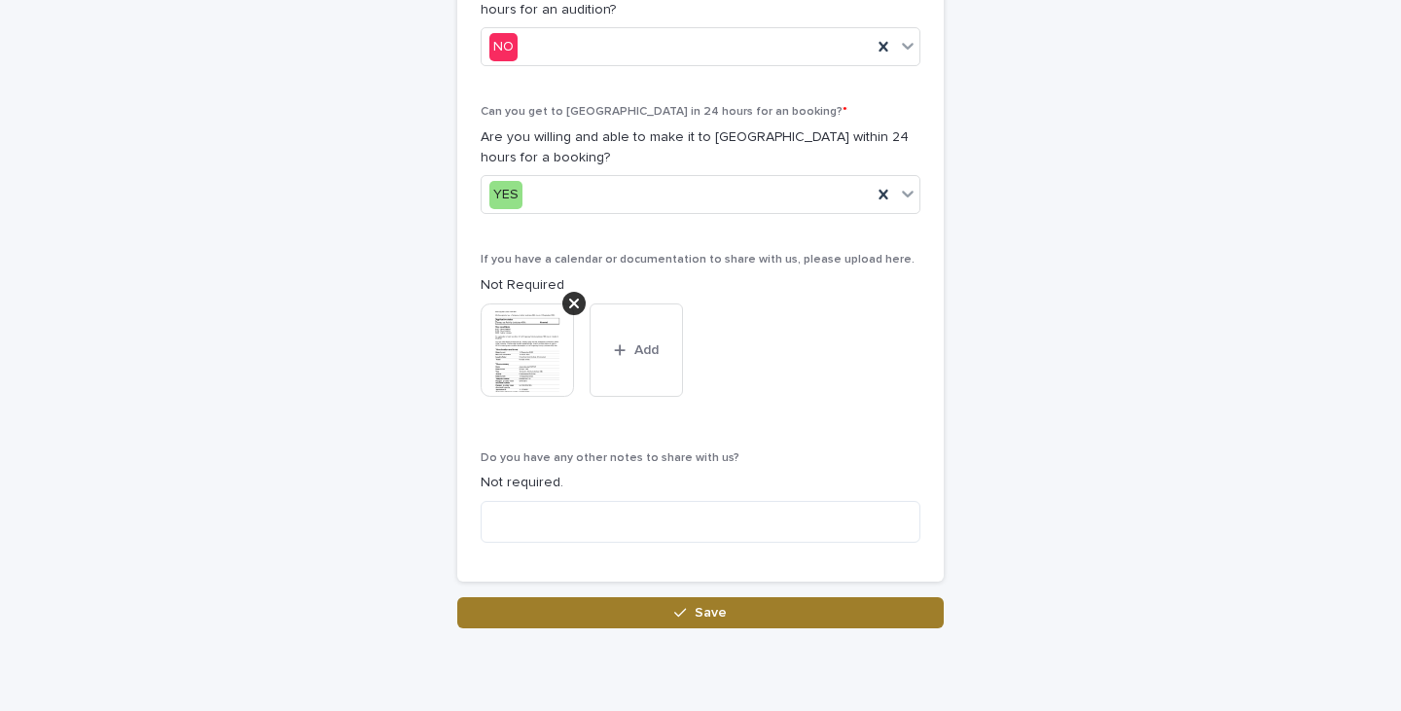
click at [835, 610] on button "Save" at bounding box center [700, 612] width 486 height 31
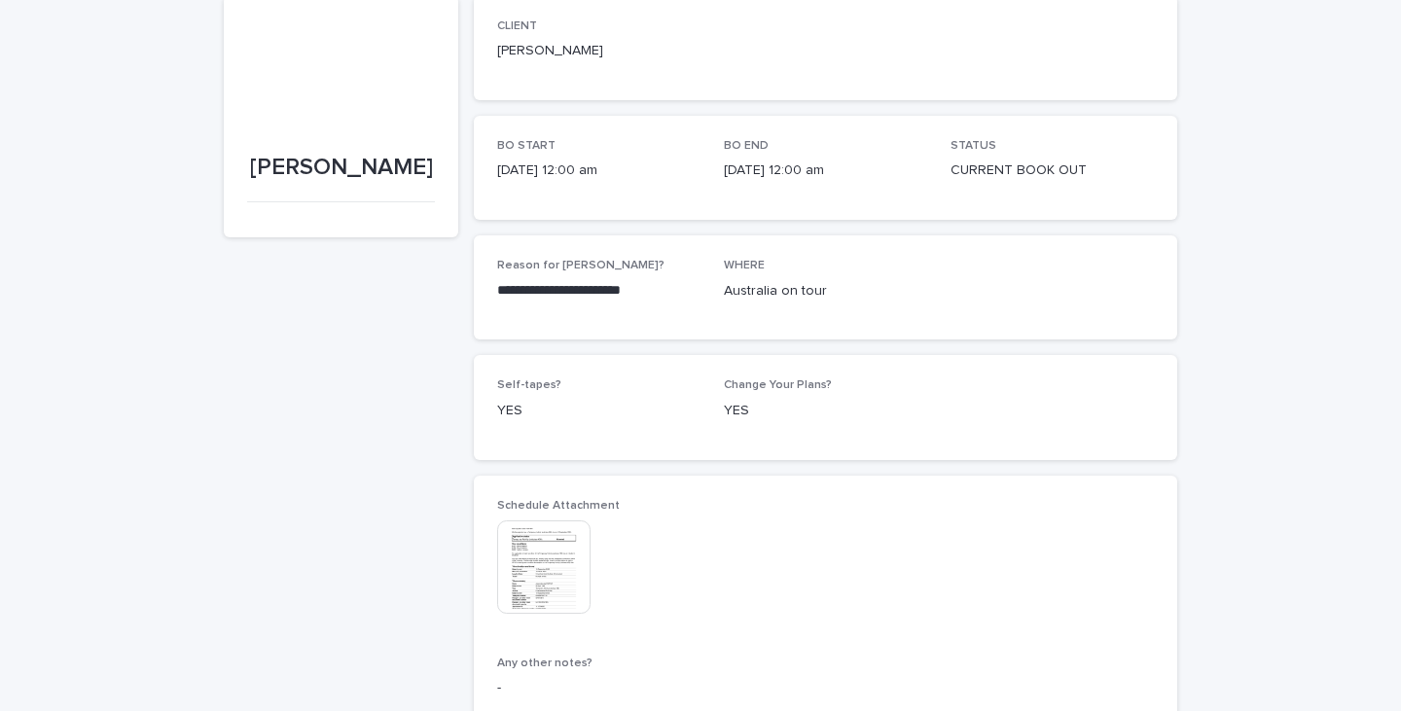
scroll to position [166, 0]
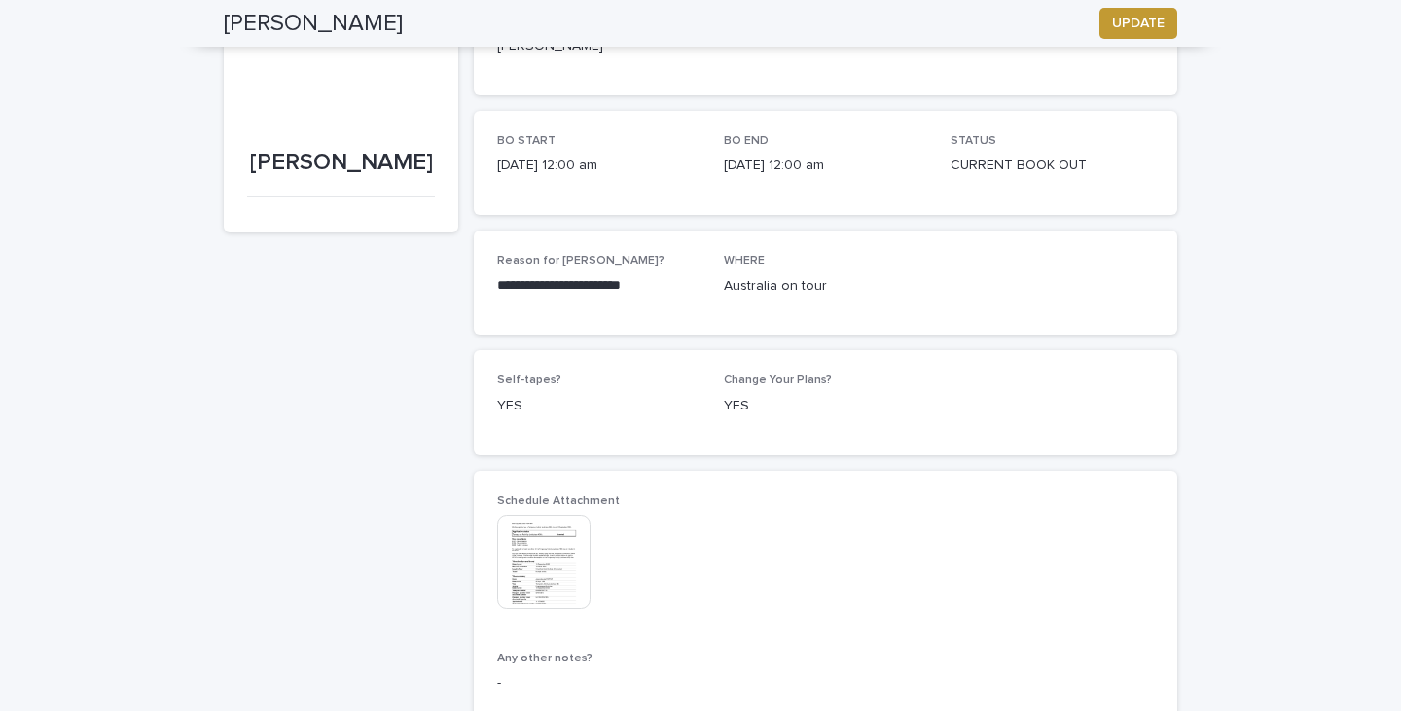
click at [508, 538] on img at bounding box center [543, 562] width 93 height 93
